Goal: Go to known website: Access a specific website the user already knows

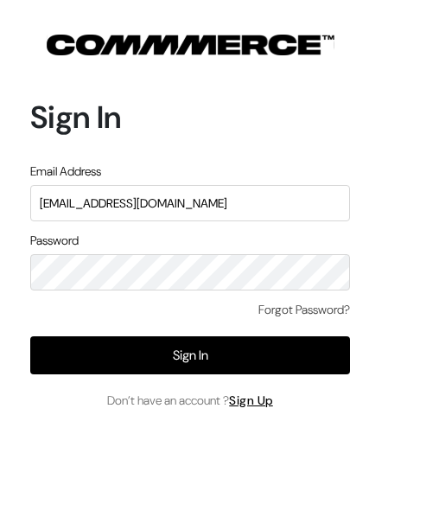
type input "[EMAIL_ADDRESS][DOMAIN_NAME]"
click at [157, 375] on div "Forgot Password? Sign In Don’t have an account ? Sign Up" at bounding box center [190, 355] width 320 height 109
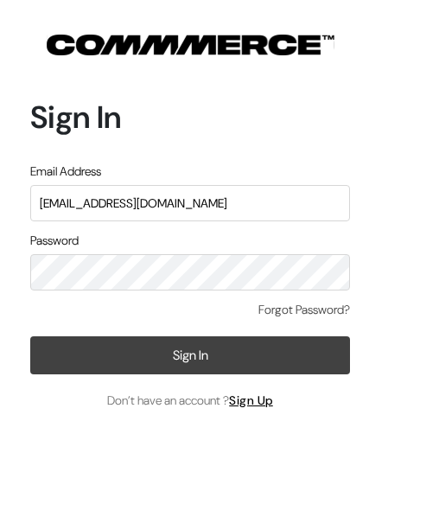
click at [168, 364] on button "Sign In" at bounding box center [190, 355] width 320 height 38
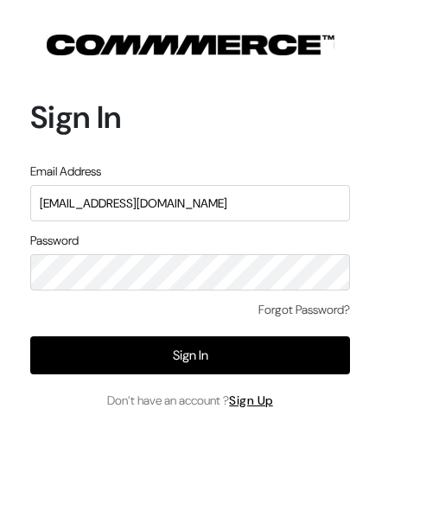
type input "demo@outdocart.in"
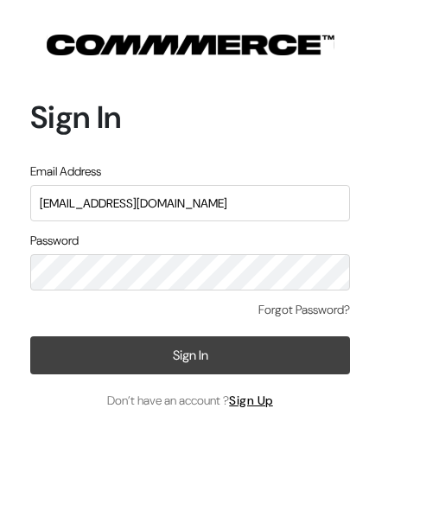
click at [197, 338] on button "Sign In" at bounding box center [190, 355] width 320 height 38
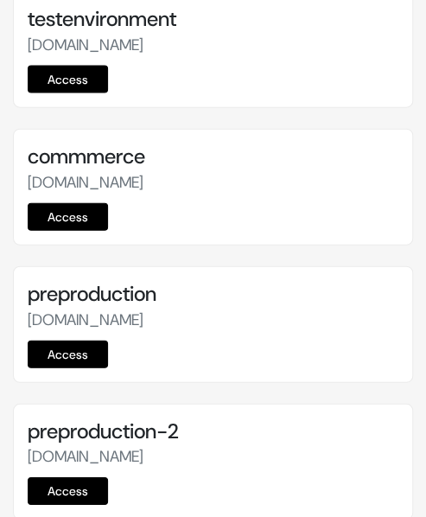
scroll to position [7075, 0]
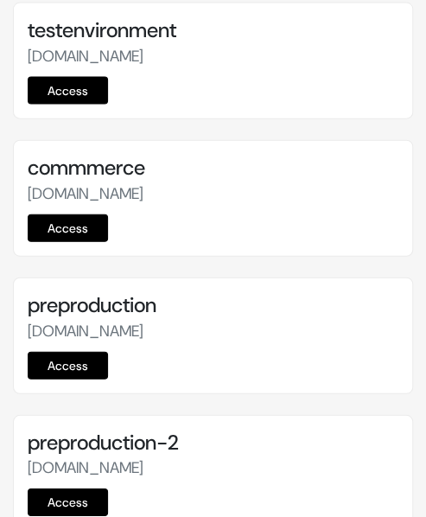
click at [52, 352] on link "Access" at bounding box center [68, 366] width 80 height 28
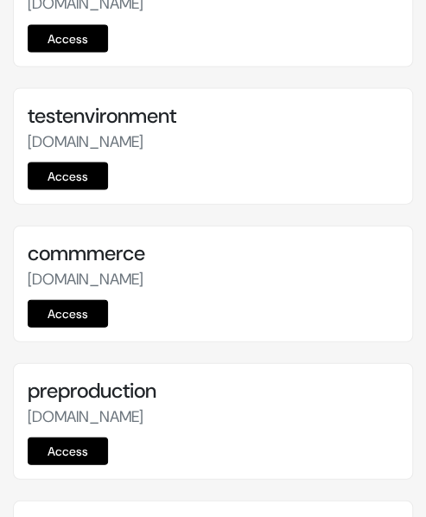
scroll to position [7154, 0]
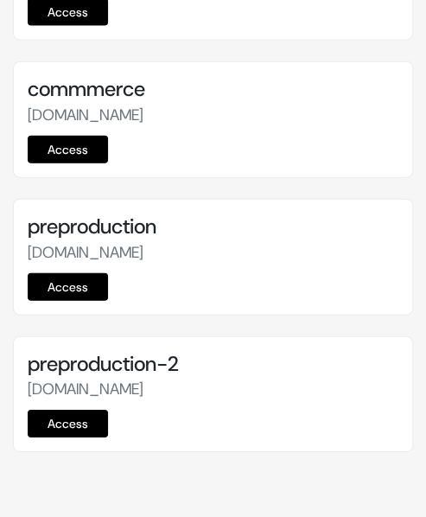
click at [78, 273] on link "Access" at bounding box center [68, 287] width 80 height 28
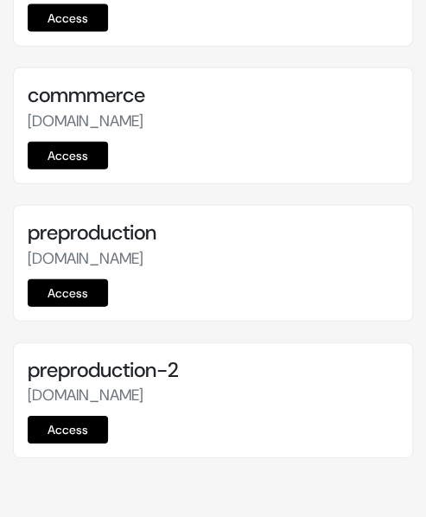
scroll to position [7154, 0]
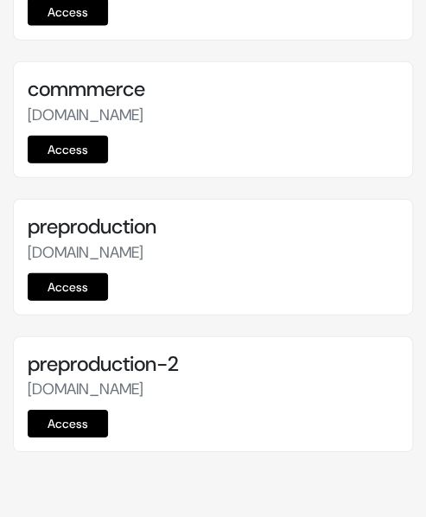
click at [81, 273] on link "Access" at bounding box center [68, 287] width 80 height 28
